Goal: Task Accomplishment & Management: Complete application form

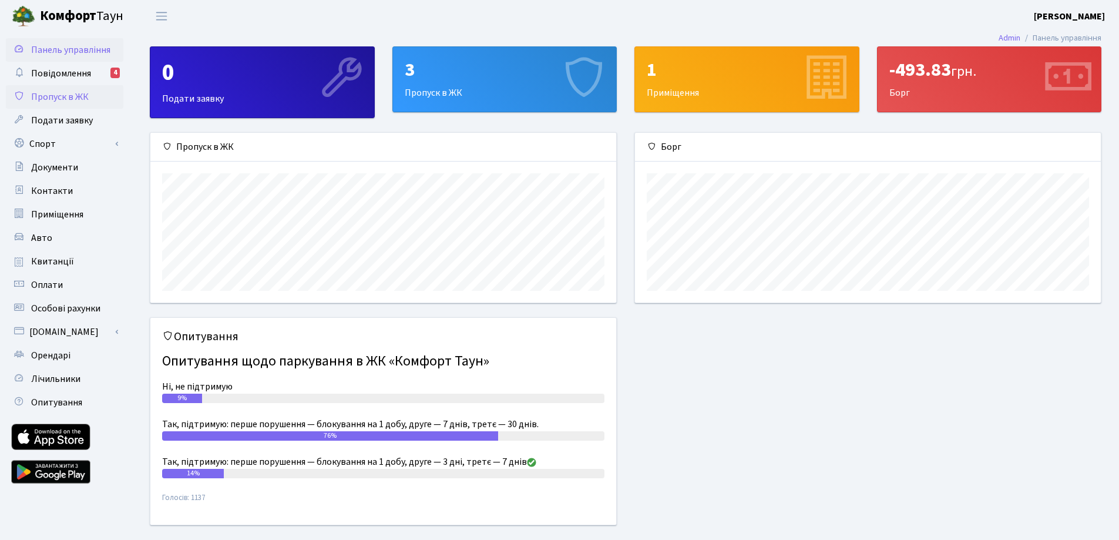
scroll to position [170, 466]
click at [61, 97] on span "Пропуск в ЖК" at bounding box center [60, 96] width 58 height 13
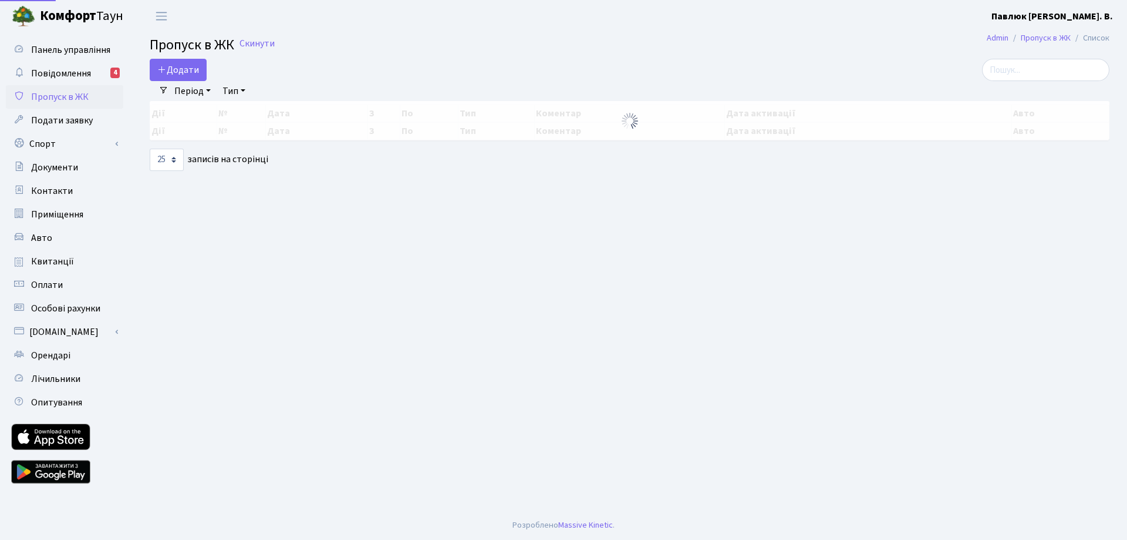
select select "25"
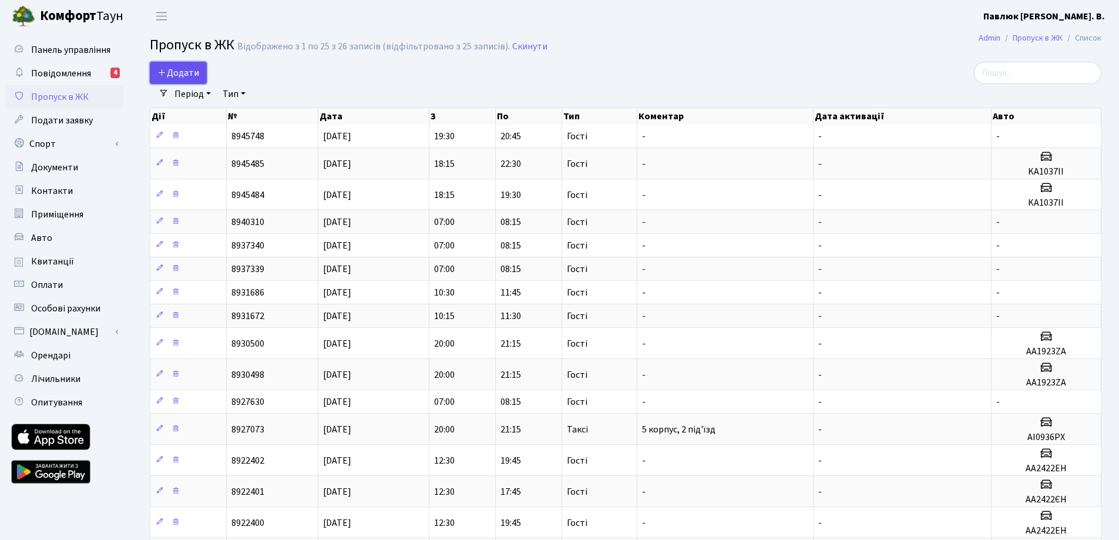
click at [181, 68] on span "Додати" at bounding box center [178, 72] width 42 height 13
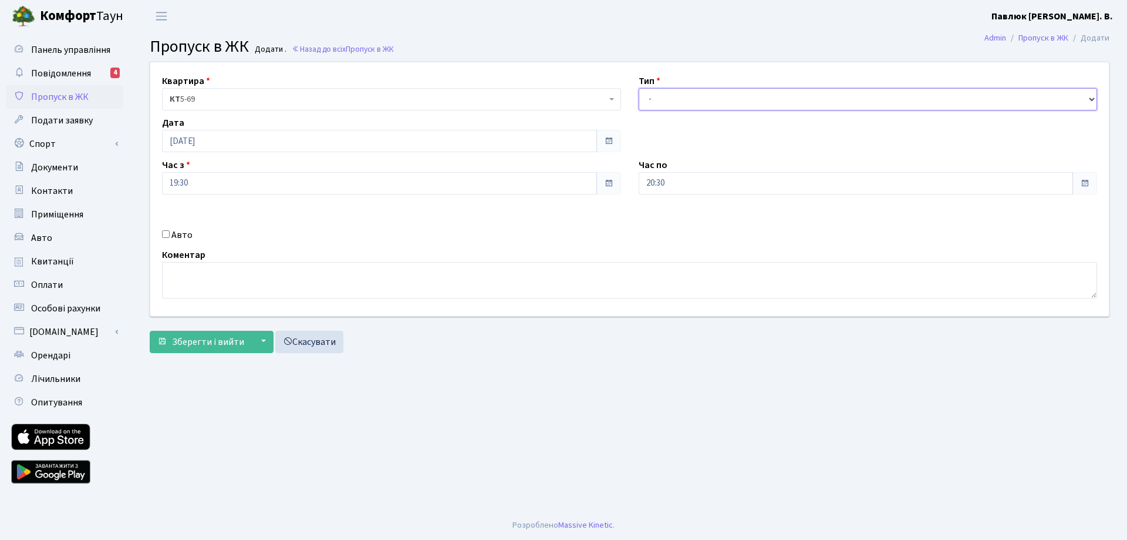
click at [662, 102] on select "- Доставка Таксі Гості Сервіс" at bounding box center [868, 99] width 459 height 22
select select "3"
click at [639, 88] on select "- Доставка Таксі Гості Сервіс" at bounding box center [868, 99] width 459 height 22
click at [228, 341] on span "Зберегти і вийти" at bounding box center [208, 341] width 72 height 13
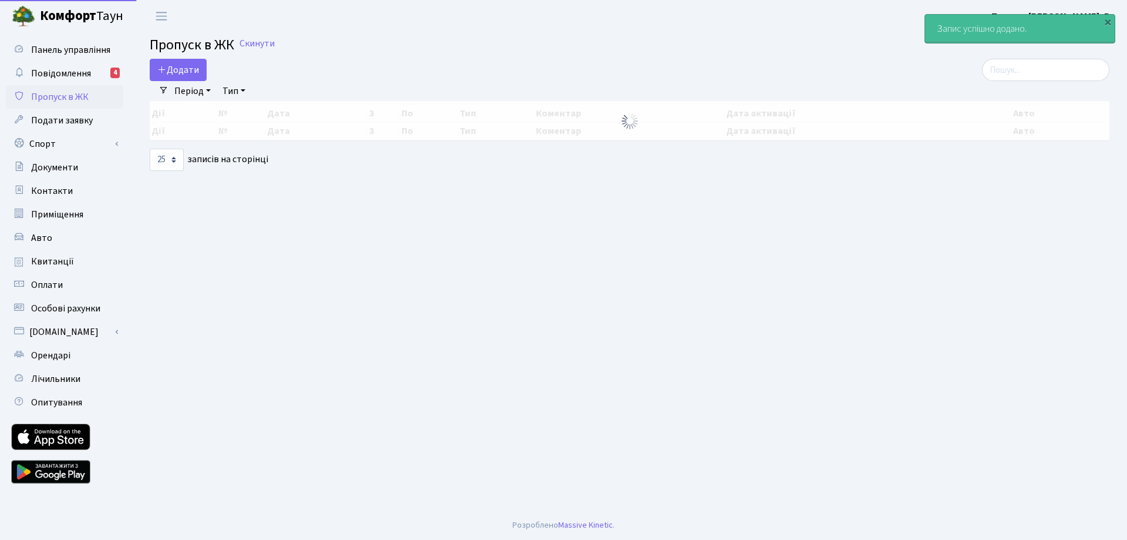
select select "25"
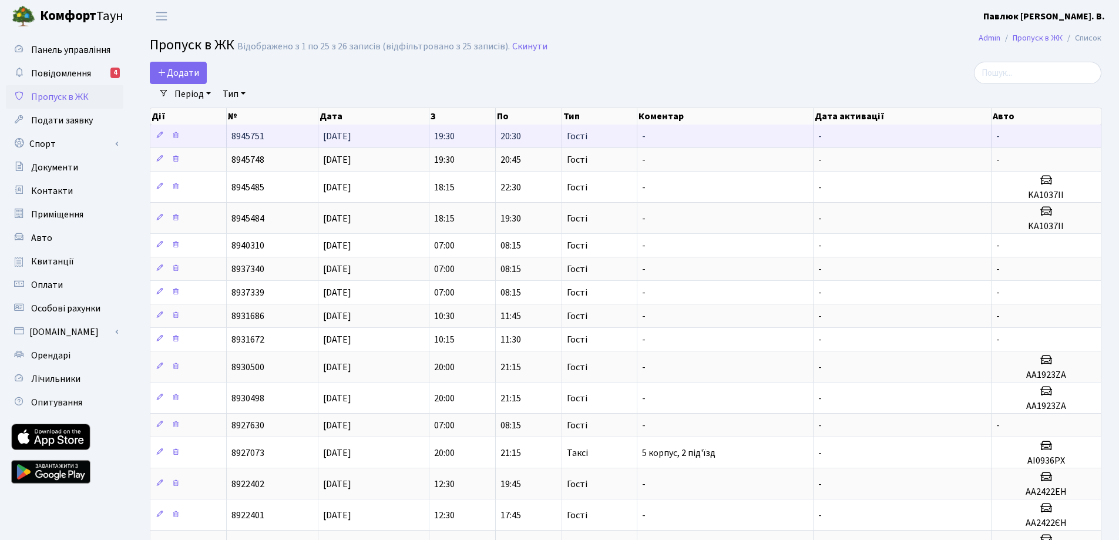
click at [499, 136] on td "20:30" at bounding box center [529, 135] width 66 height 23
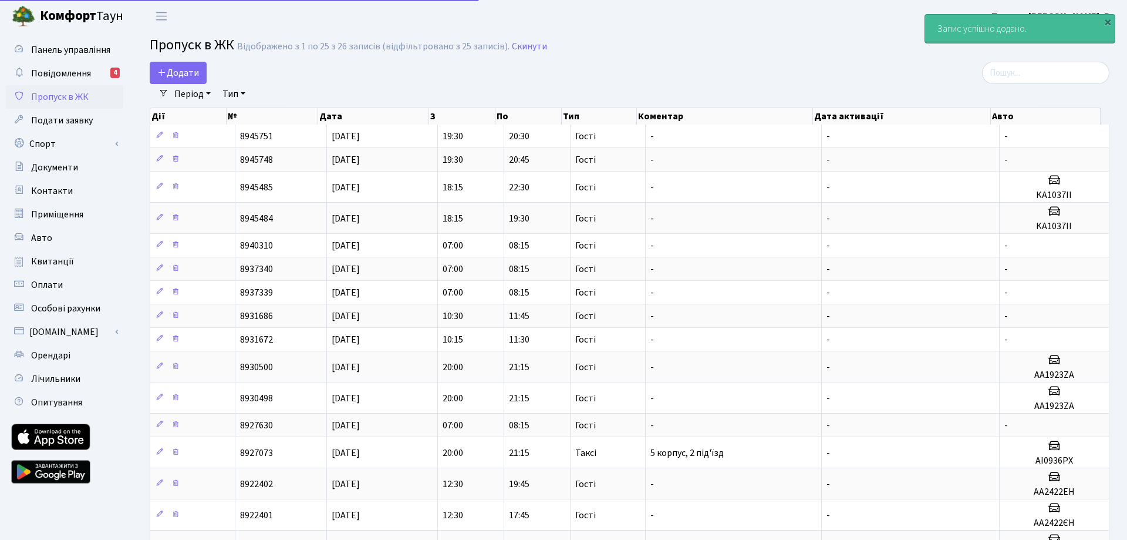
select select "25"
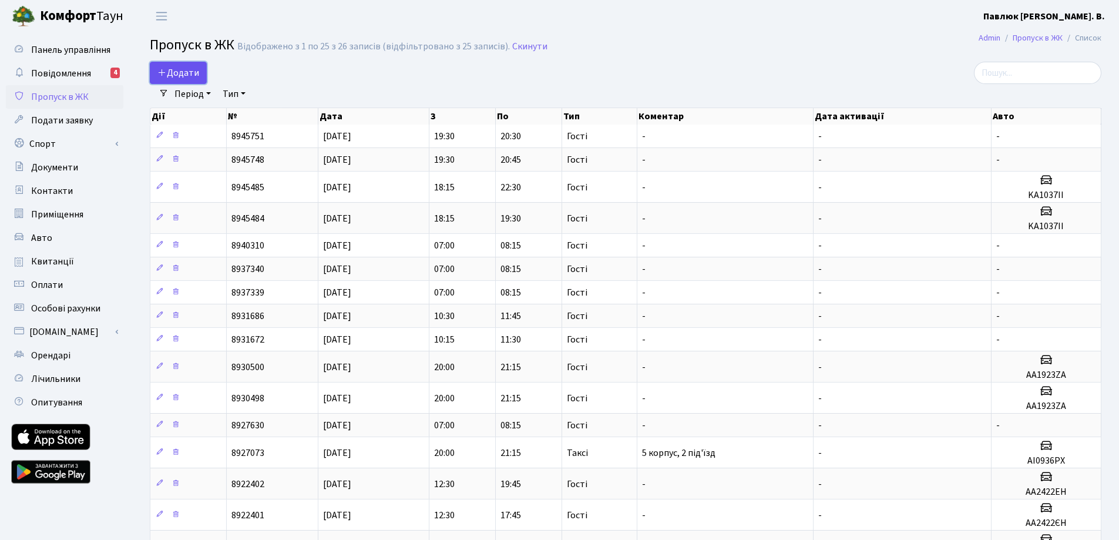
click at [183, 73] on span "Додати" at bounding box center [178, 72] width 42 height 13
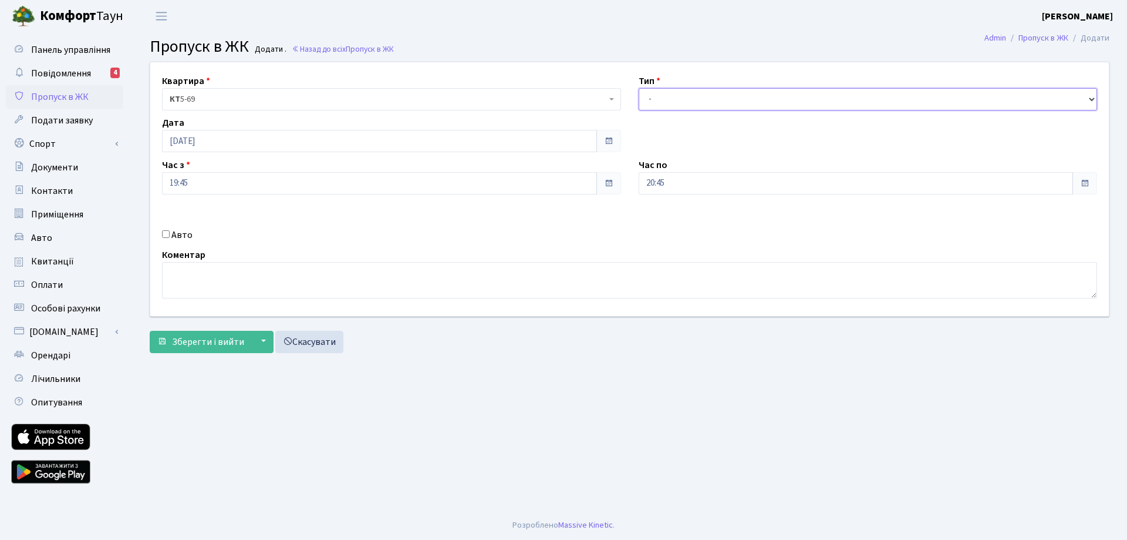
click at [656, 100] on select "- Доставка Таксі Гості Сервіс" at bounding box center [868, 99] width 459 height 22
select select "3"
click at [639, 88] on select "- Доставка Таксі Гості Сервіс" at bounding box center [868, 99] width 459 height 22
click at [213, 336] on span "Зберегти і вийти" at bounding box center [208, 341] width 72 height 13
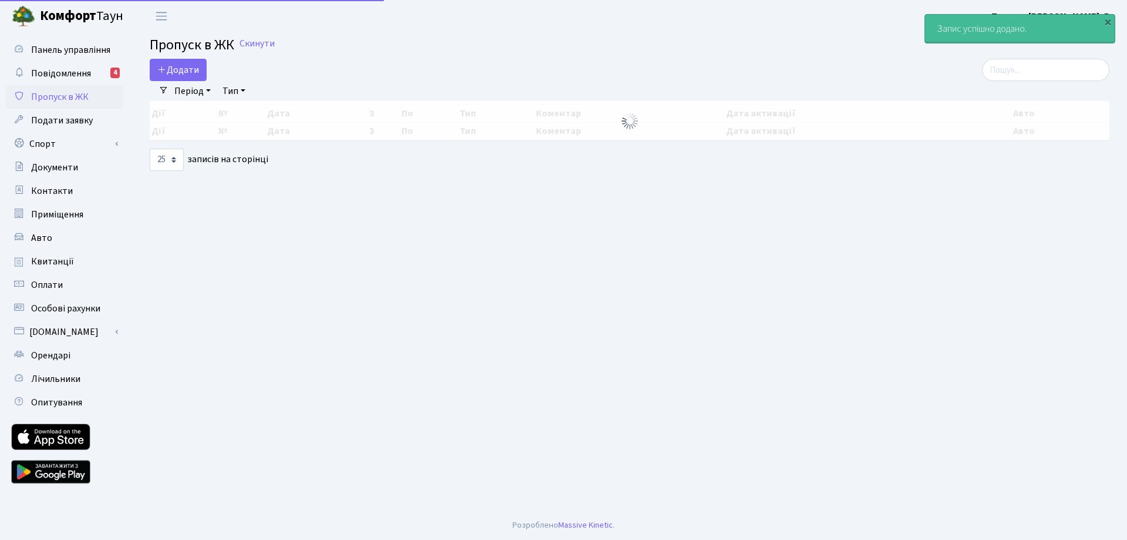
select select "25"
